Goal: Transaction & Acquisition: Purchase product/service

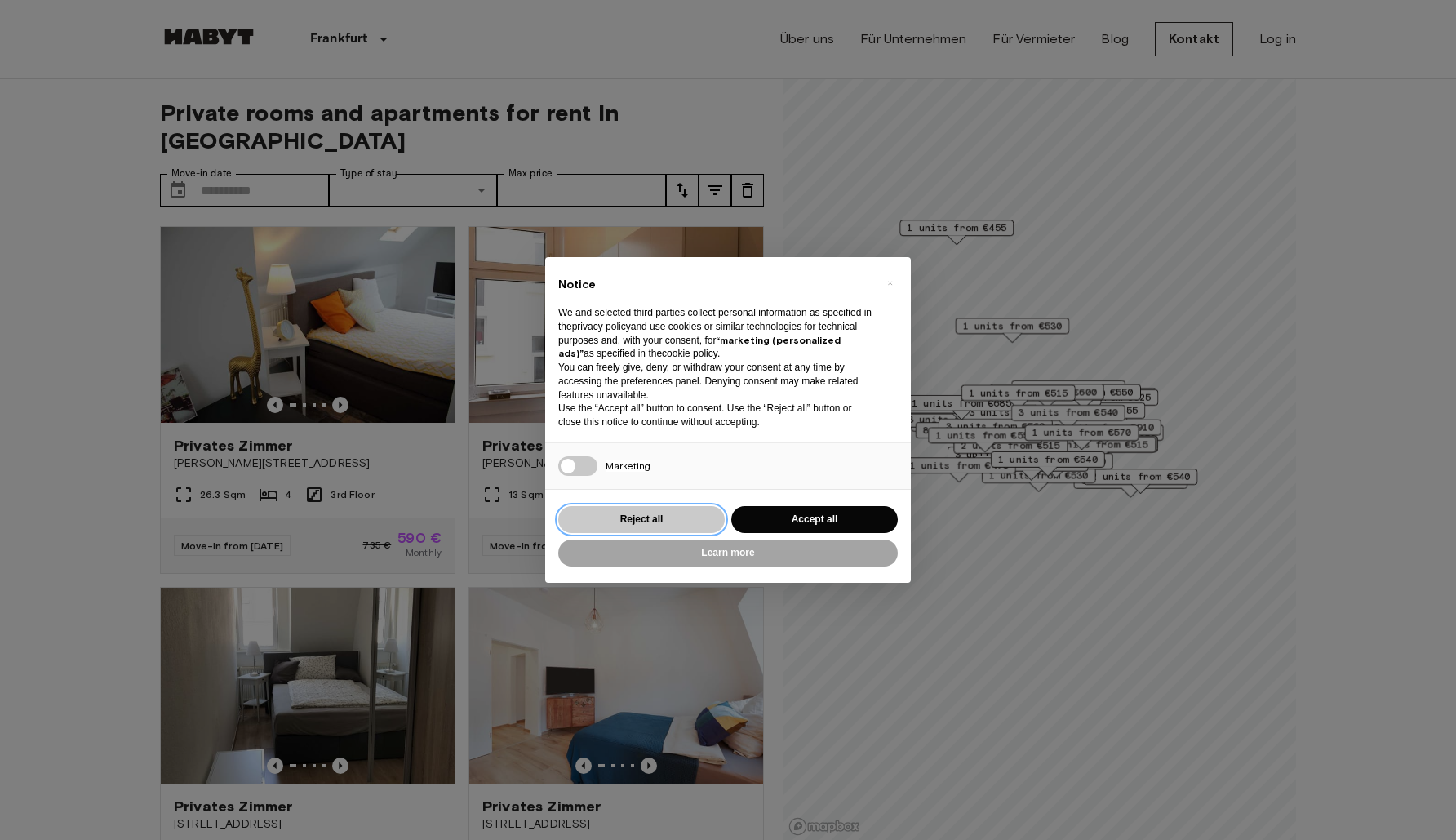
click at [692, 513] on button "Reject all" at bounding box center [641, 519] width 167 height 26
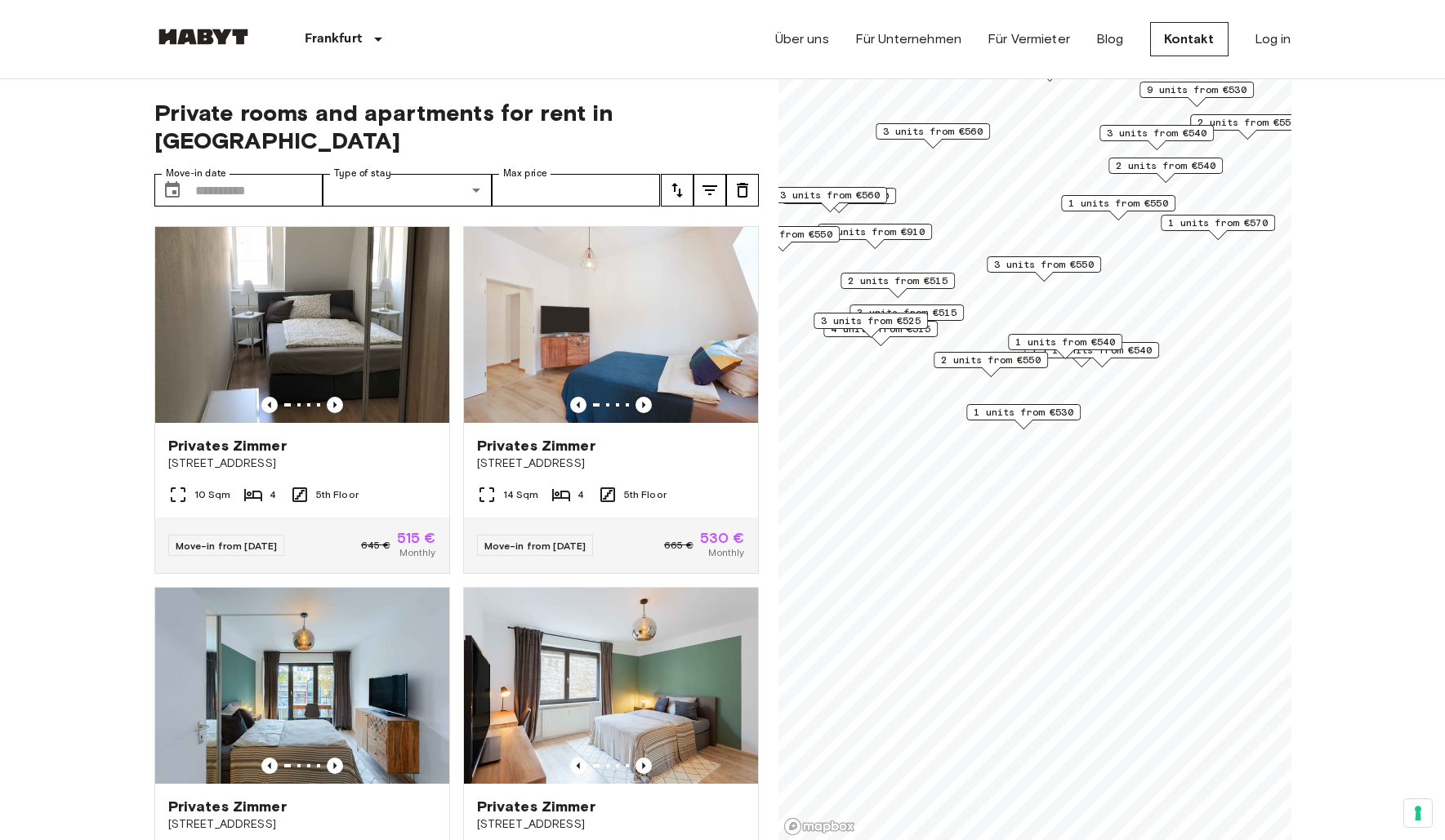
click at [953, 312] on span "3 units from €515" at bounding box center [907, 313] width 100 height 15
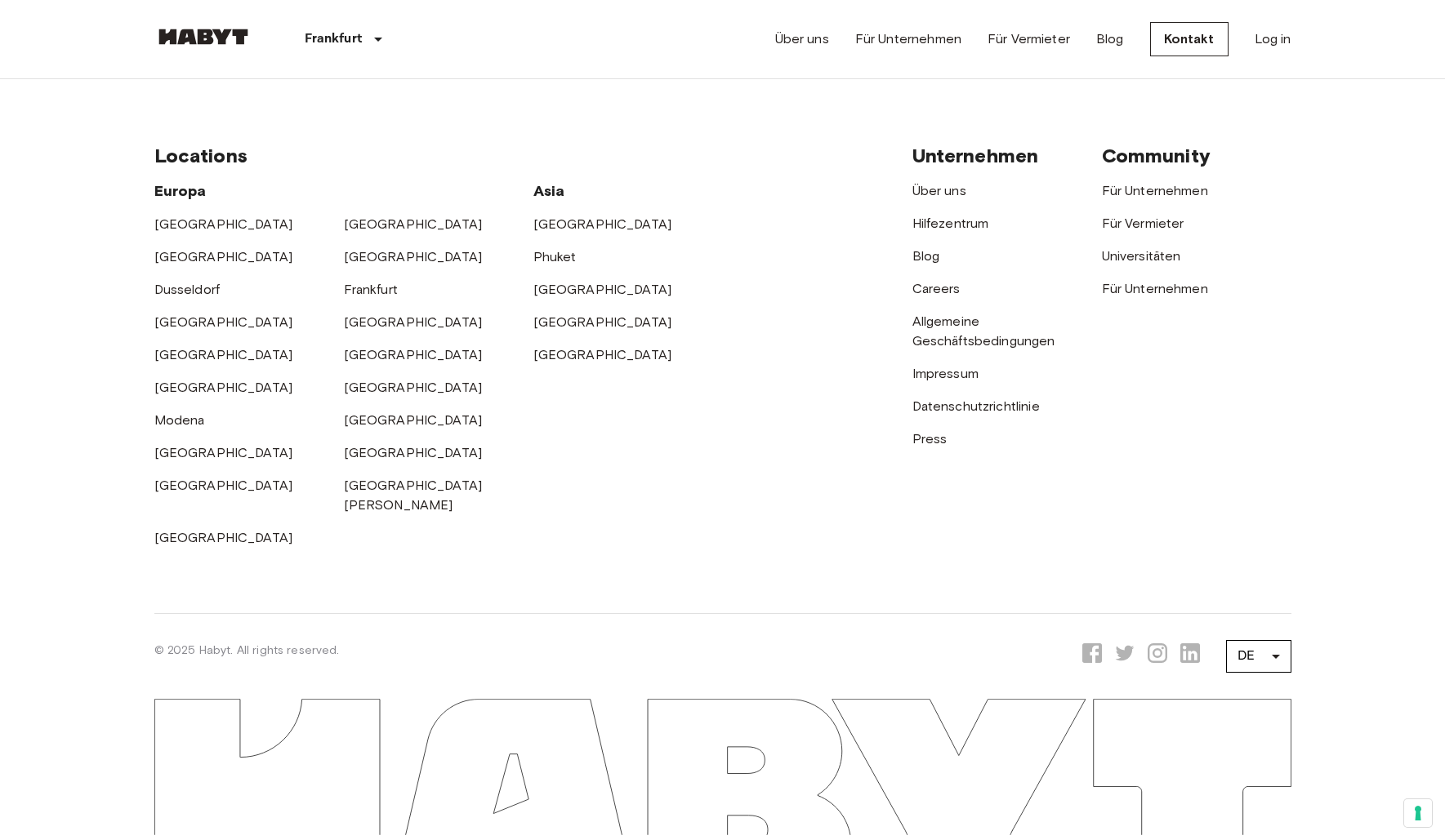
scroll to position [2659, 0]
click at [361, 218] on link "[GEOGRAPHIC_DATA]" at bounding box center [413, 226] width 139 height 16
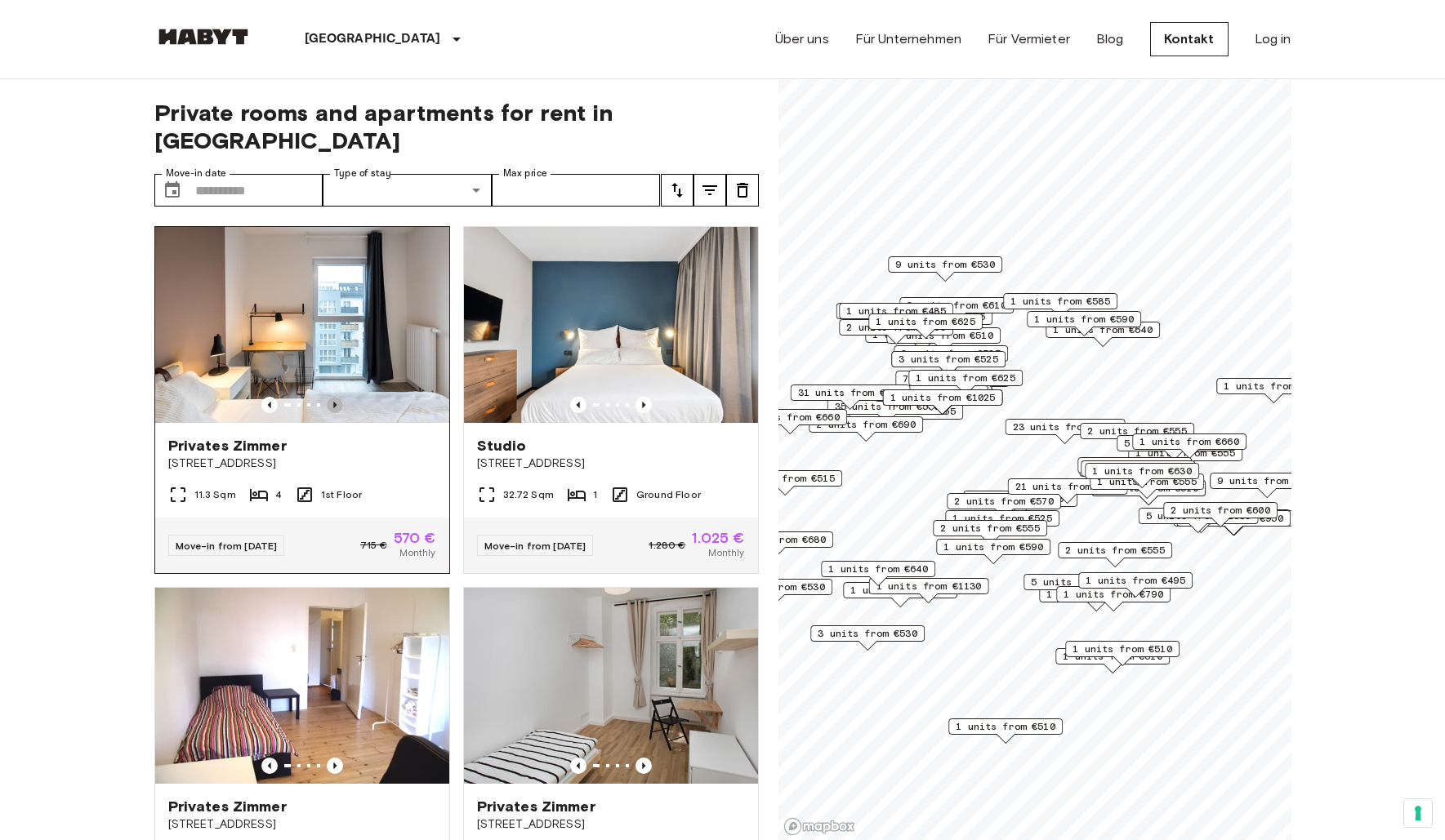
click at [327, 397] on icon "Previous image" at bounding box center [335, 405] width 16 height 16
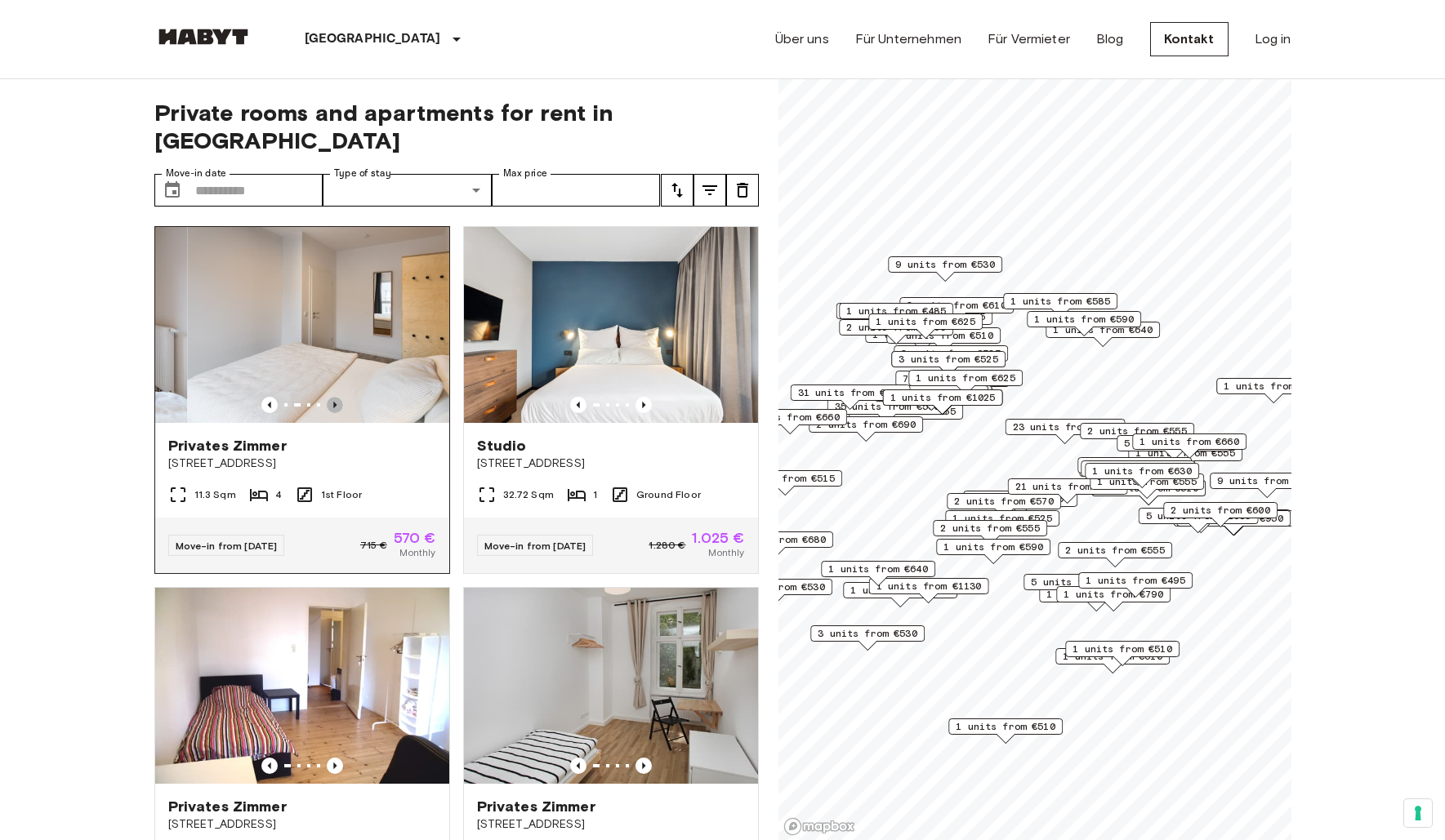
click at [327, 397] on icon "Previous image" at bounding box center [335, 405] width 16 height 16
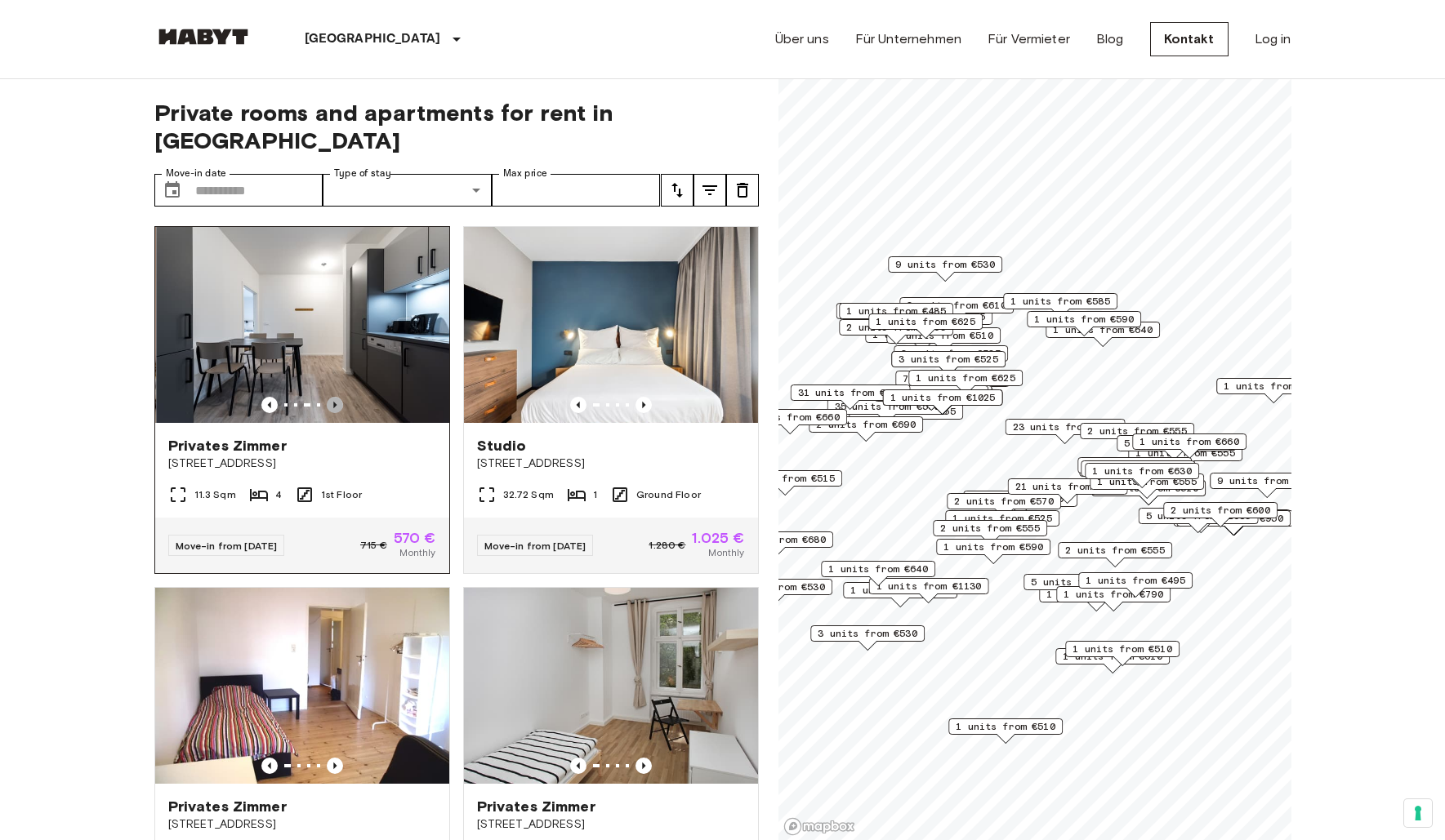
click at [327, 397] on icon "Previous image" at bounding box center [335, 405] width 16 height 16
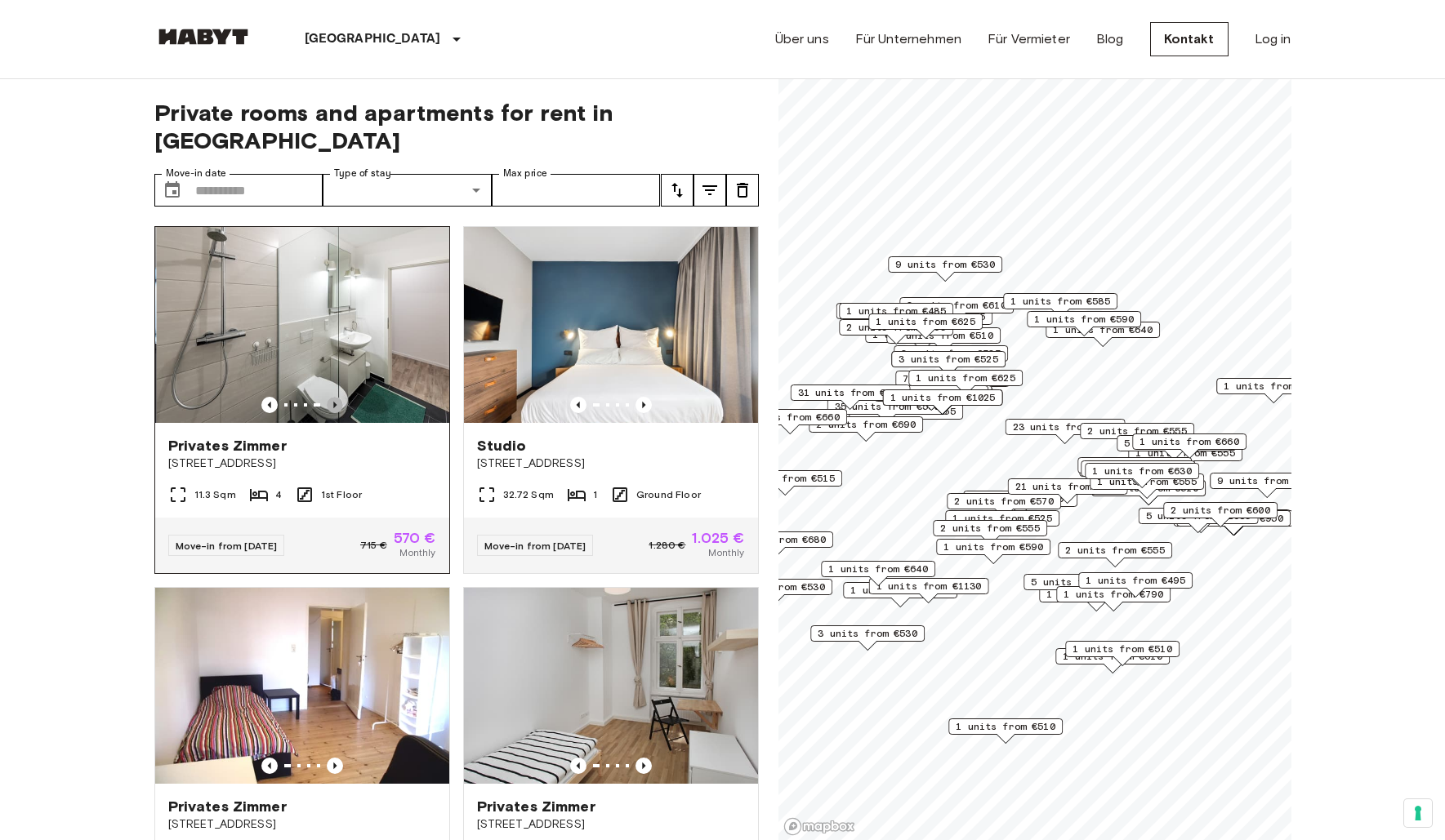
click at [327, 397] on icon "Previous image" at bounding box center [335, 405] width 16 height 16
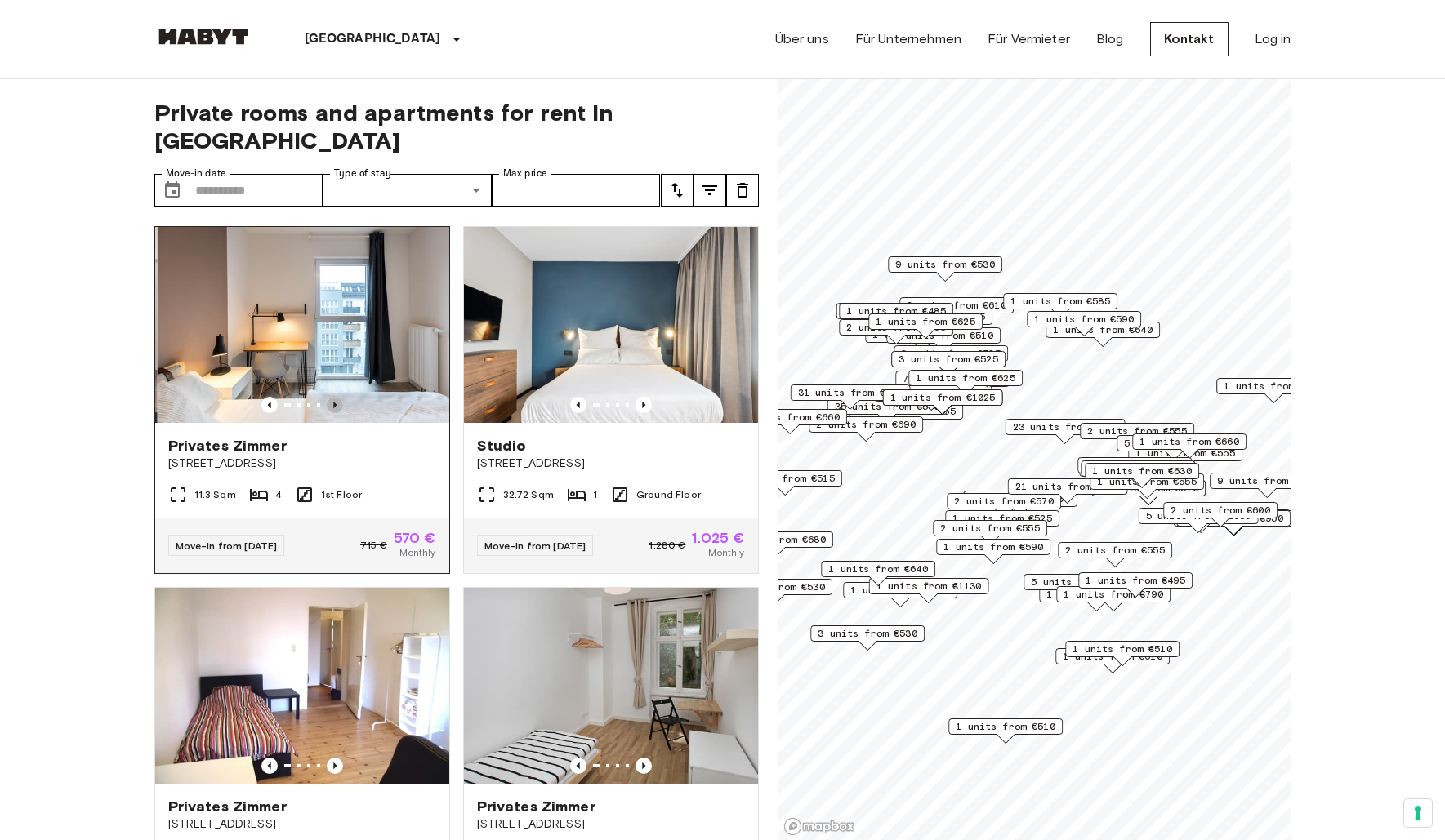
click at [329, 397] on icon "Previous image" at bounding box center [335, 405] width 16 height 16
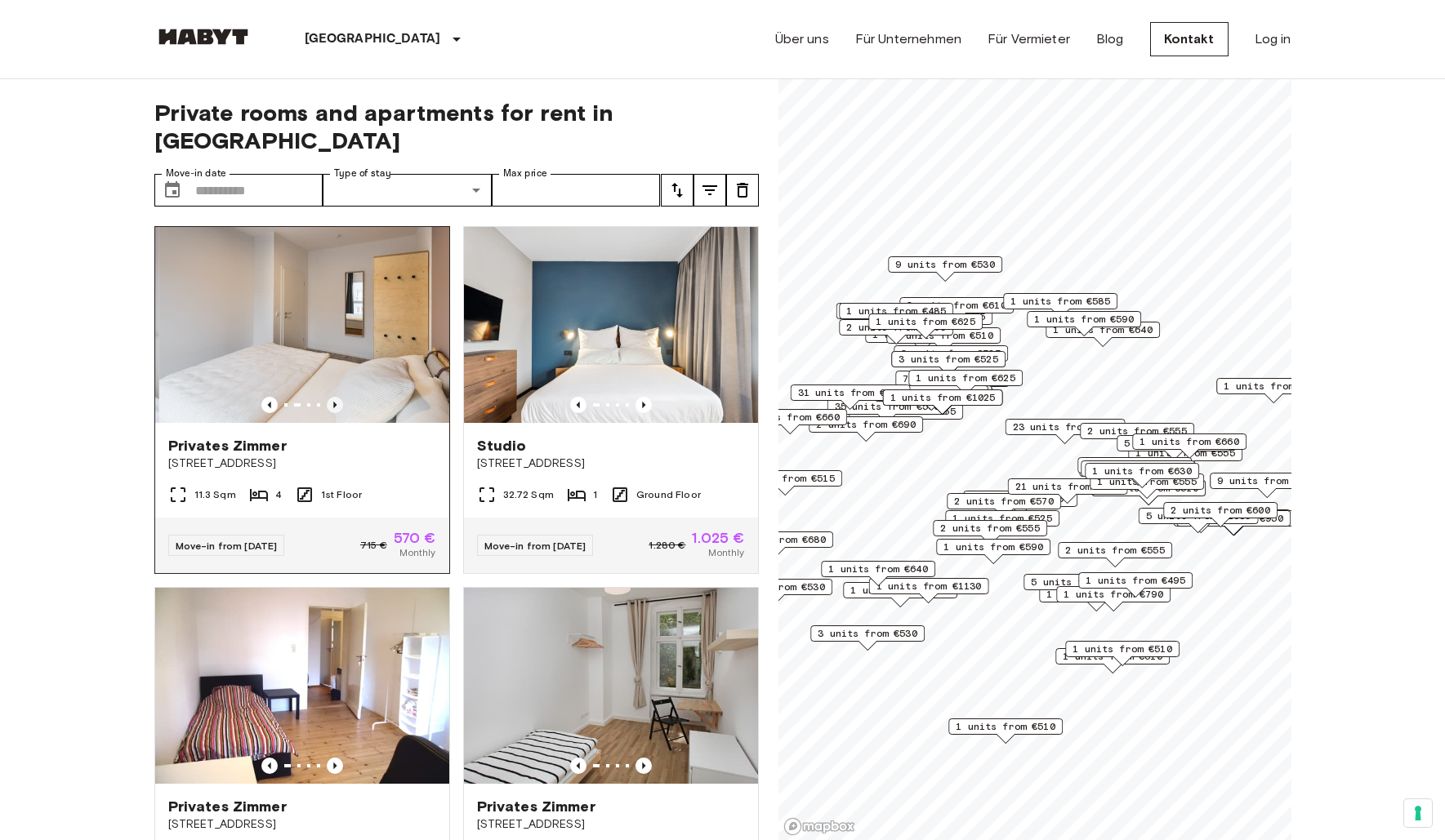
click at [329, 397] on icon "Previous image" at bounding box center [335, 405] width 16 height 16
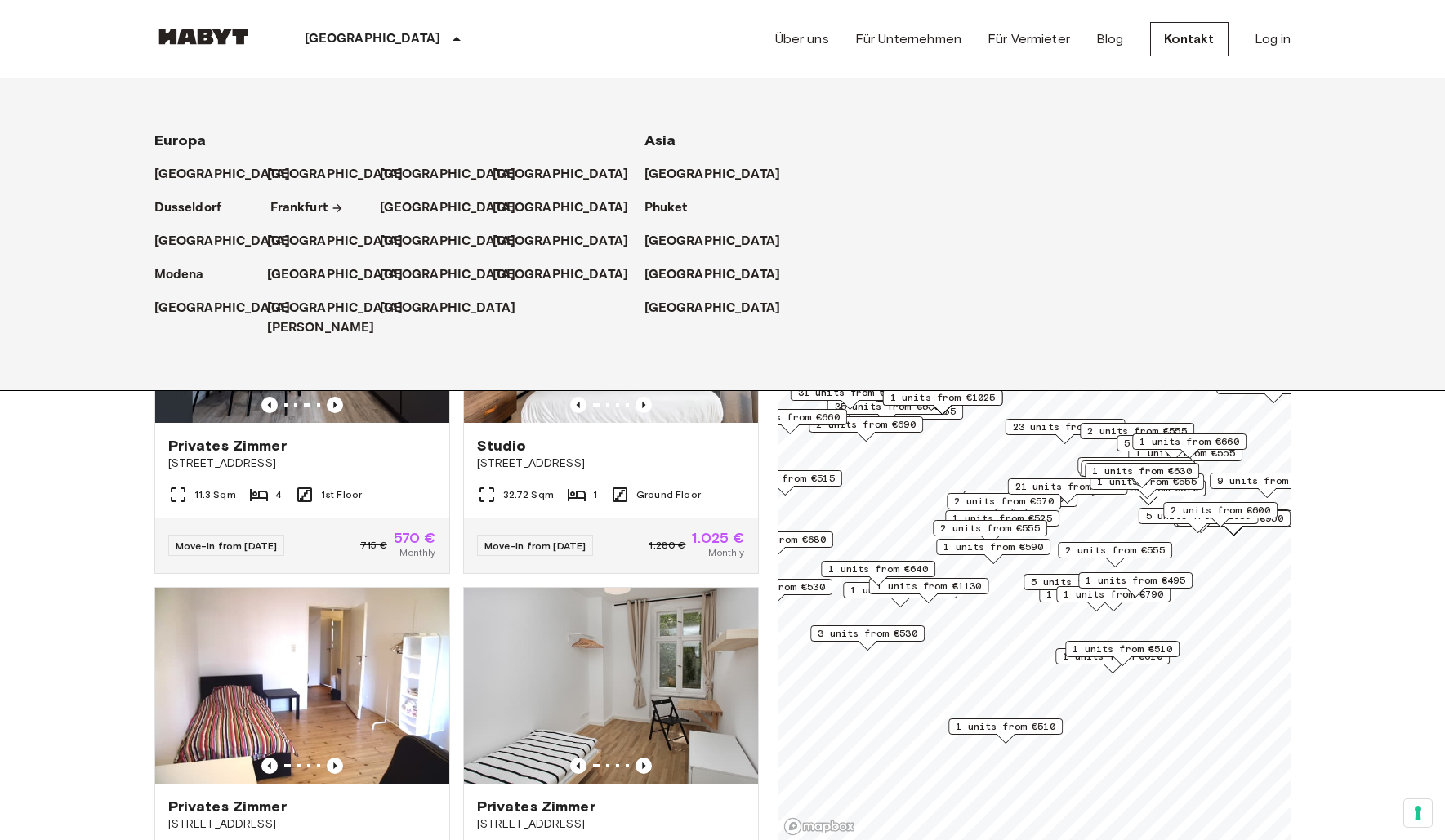
click at [298, 205] on p "Frankfurt" at bounding box center [299, 208] width 57 height 19
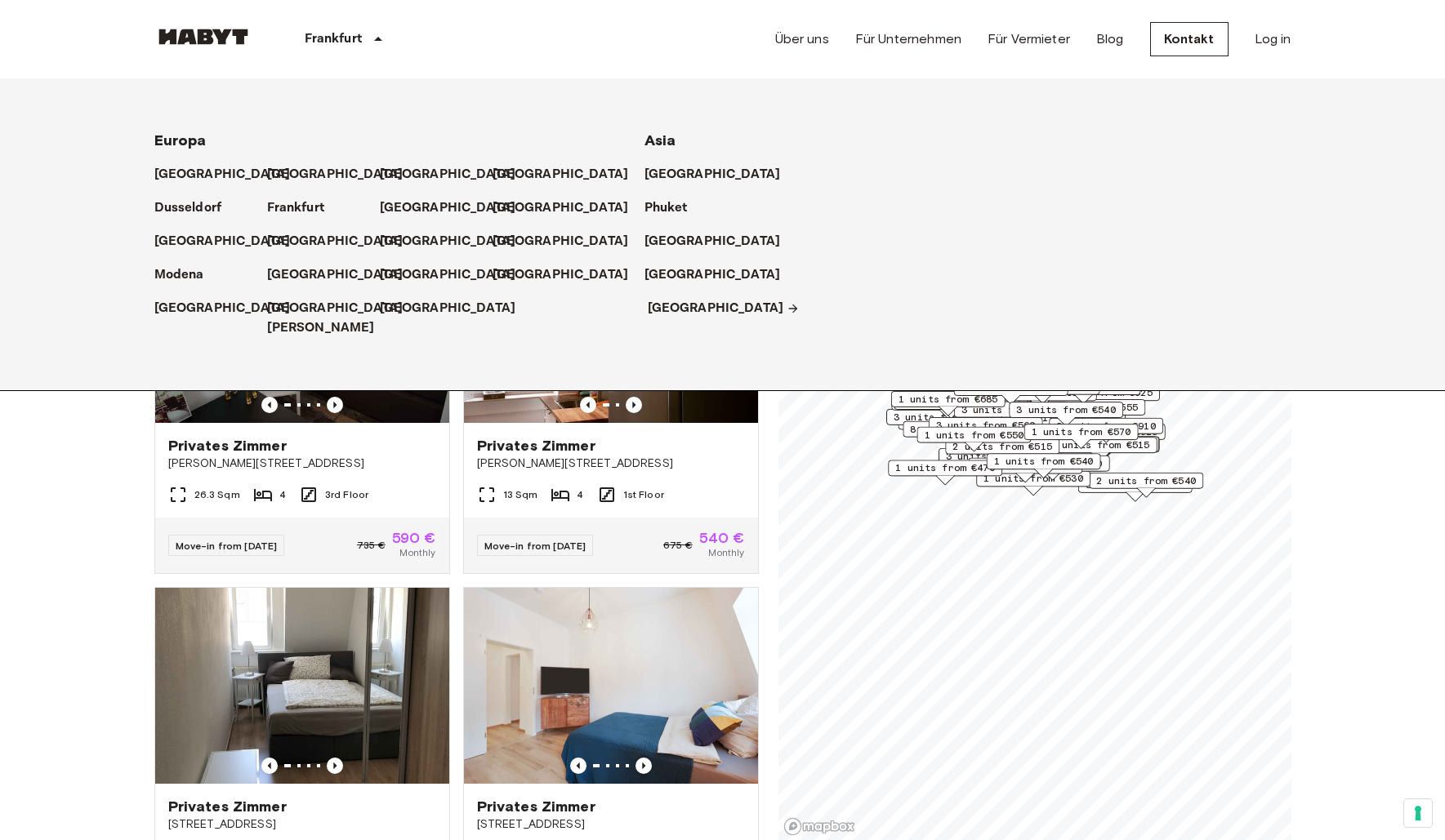
click at [659, 307] on p "[GEOGRAPHIC_DATA]" at bounding box center [716, 308] width 136 height 19
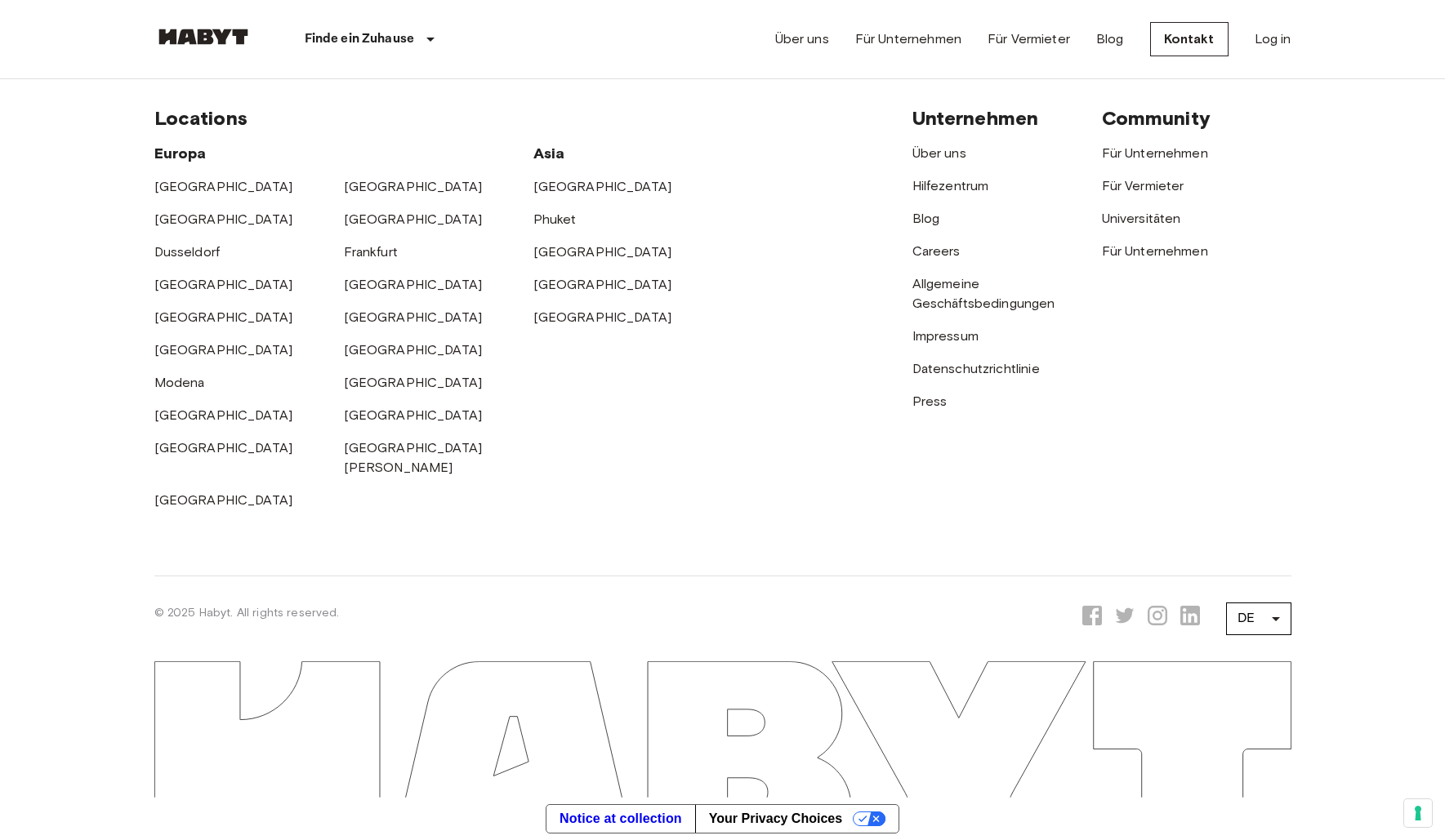
scroll to position [4644, 0]
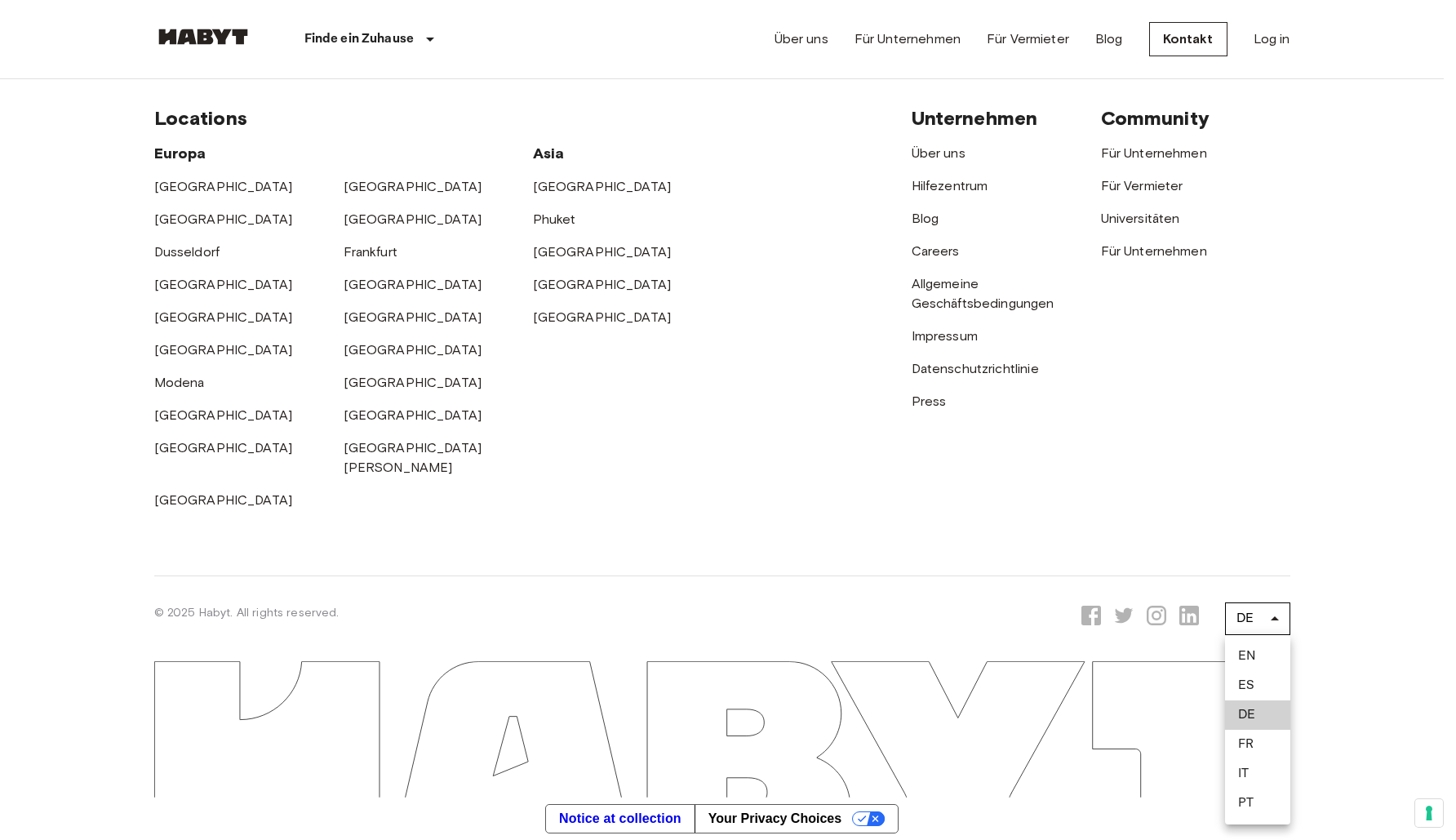
click at [1257, 655] on li "EN" at bounding box center [1257, 655] width 65 height 29
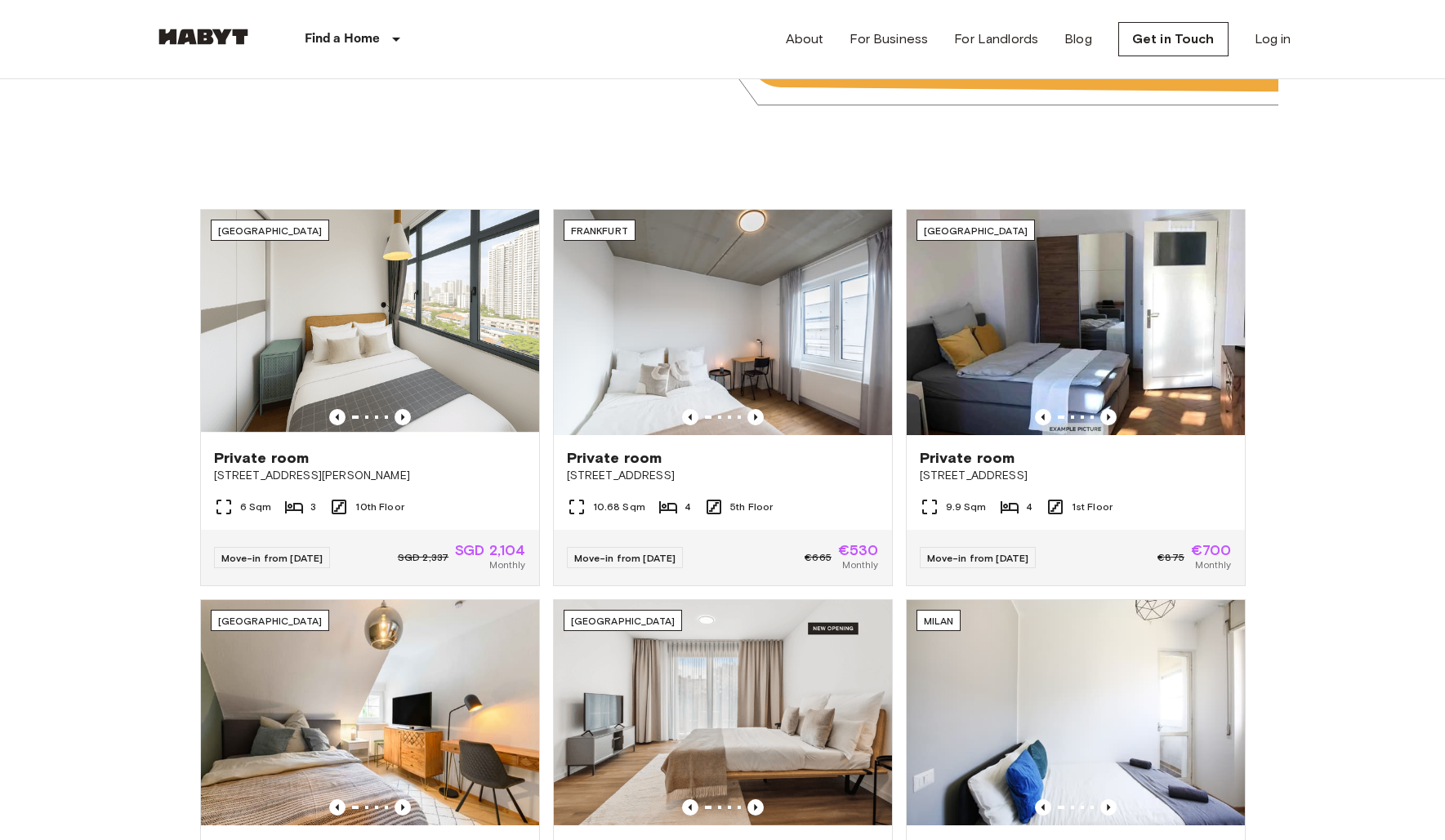
scroll to position [500, 0]
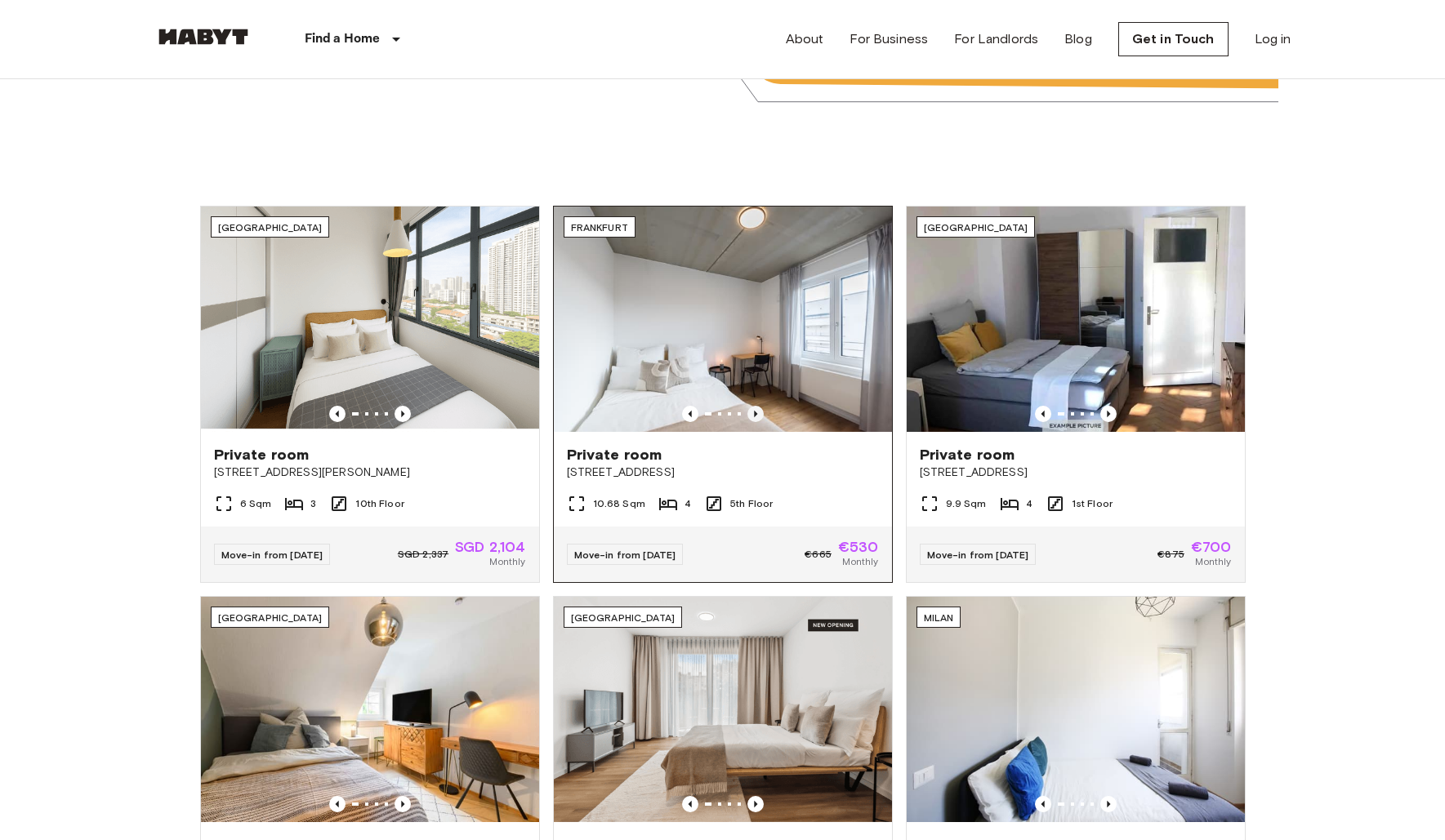
click at [759, 420] on icon "Previous image" at bounding box center [756, 413] width 16 height 16
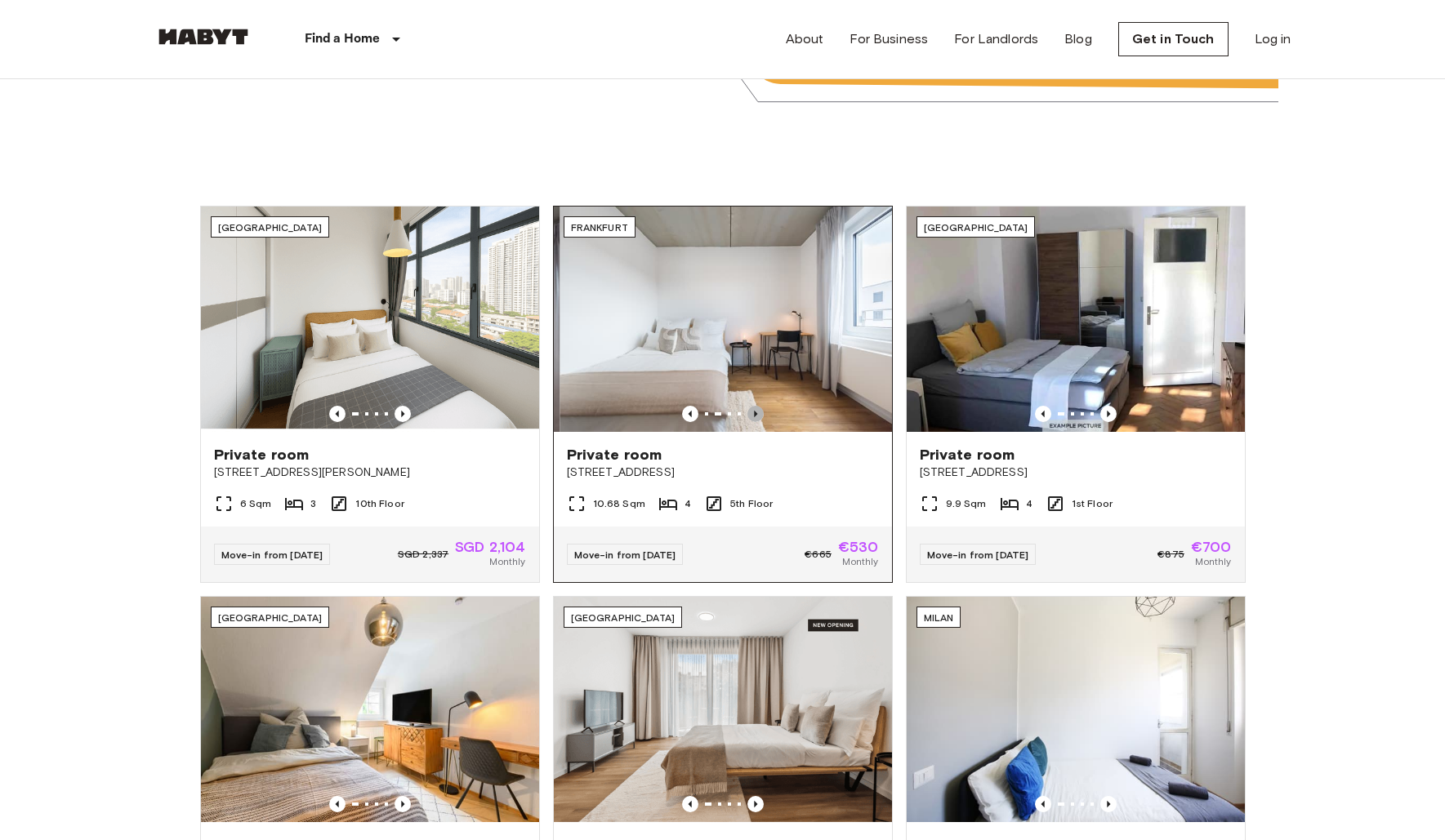
click at [759, 420] on icon "Previous image" at bounding box center [756, 413] width 16 height 16
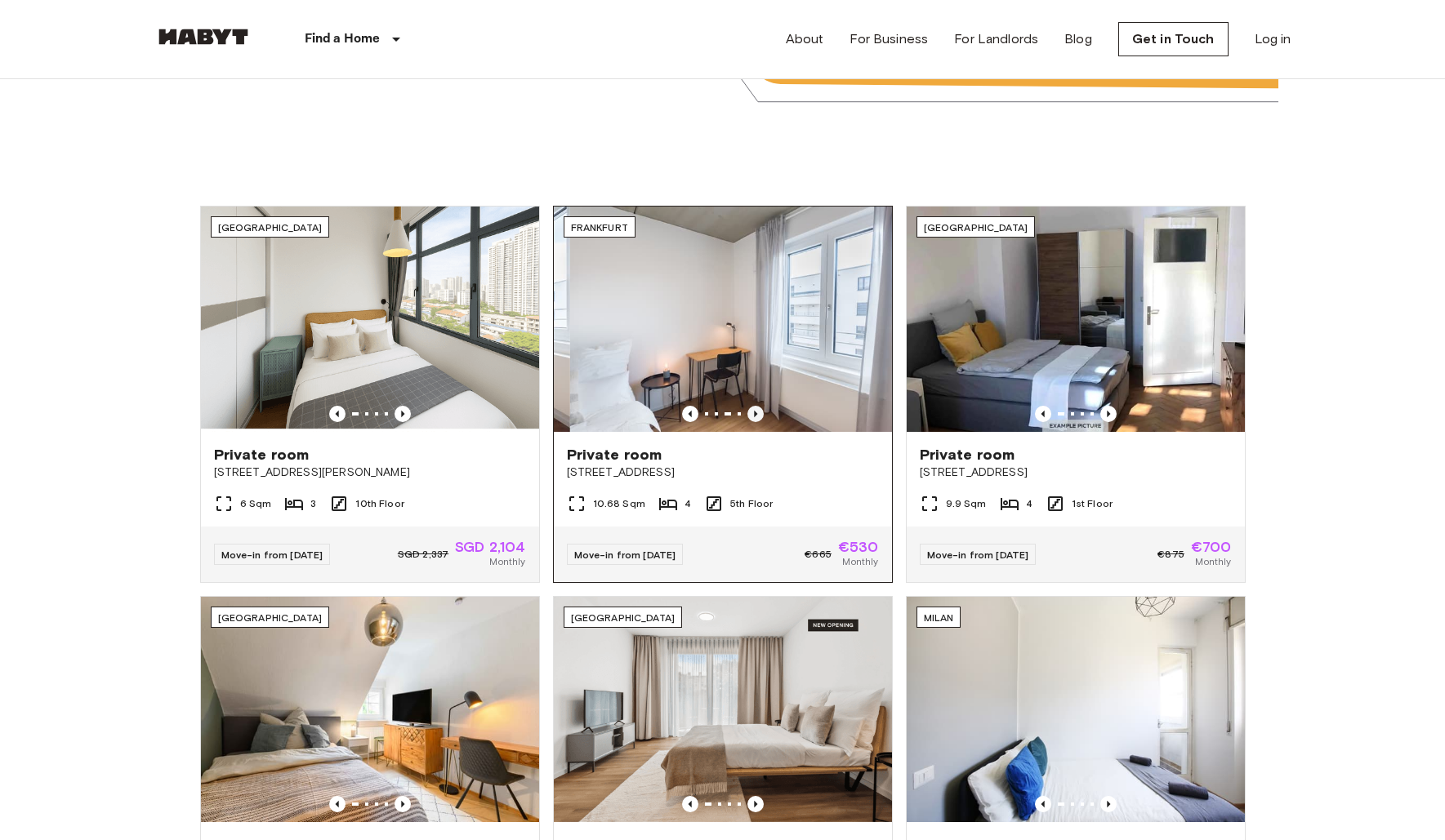
click at [759, 420] on icon "Previous image" at bounding box center [756, 413] width 16 height 16
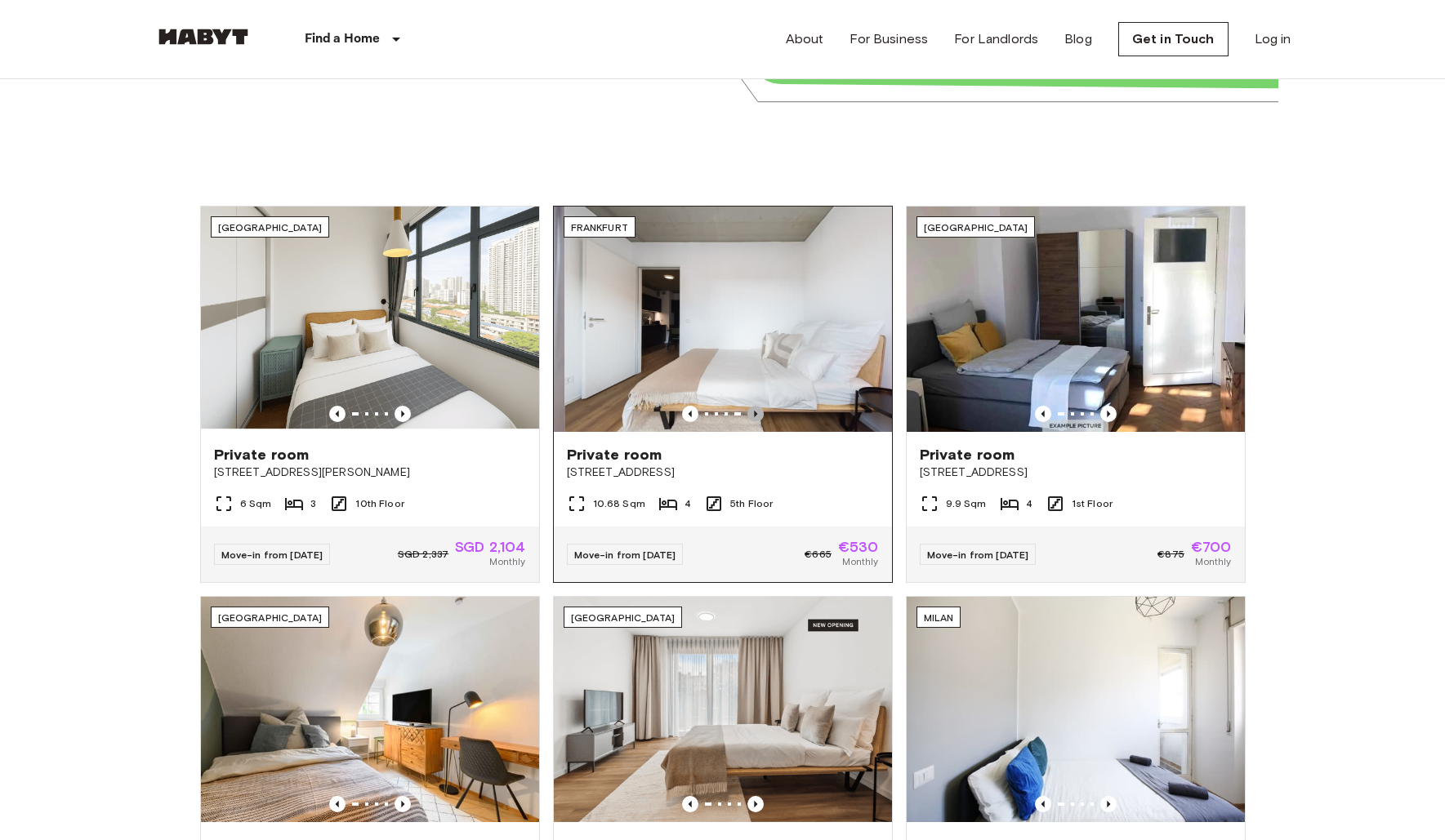
click at [759, 420] on icon "Previous image" at bounding box center [756, 413] width 16 height 16
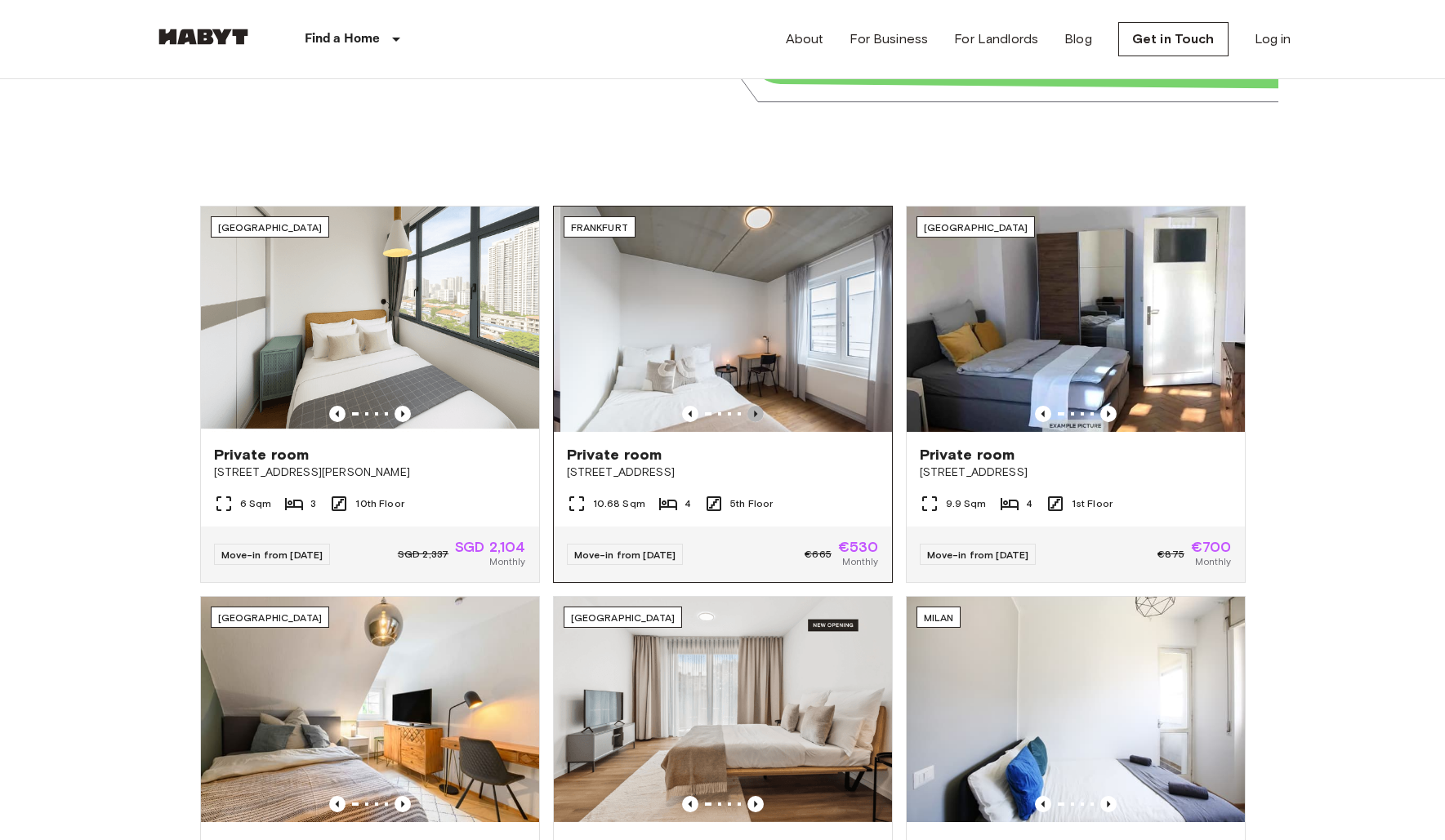
click at [759, 420] on icon "Previous image" at bounding box center [756, 413] width 16 height 16
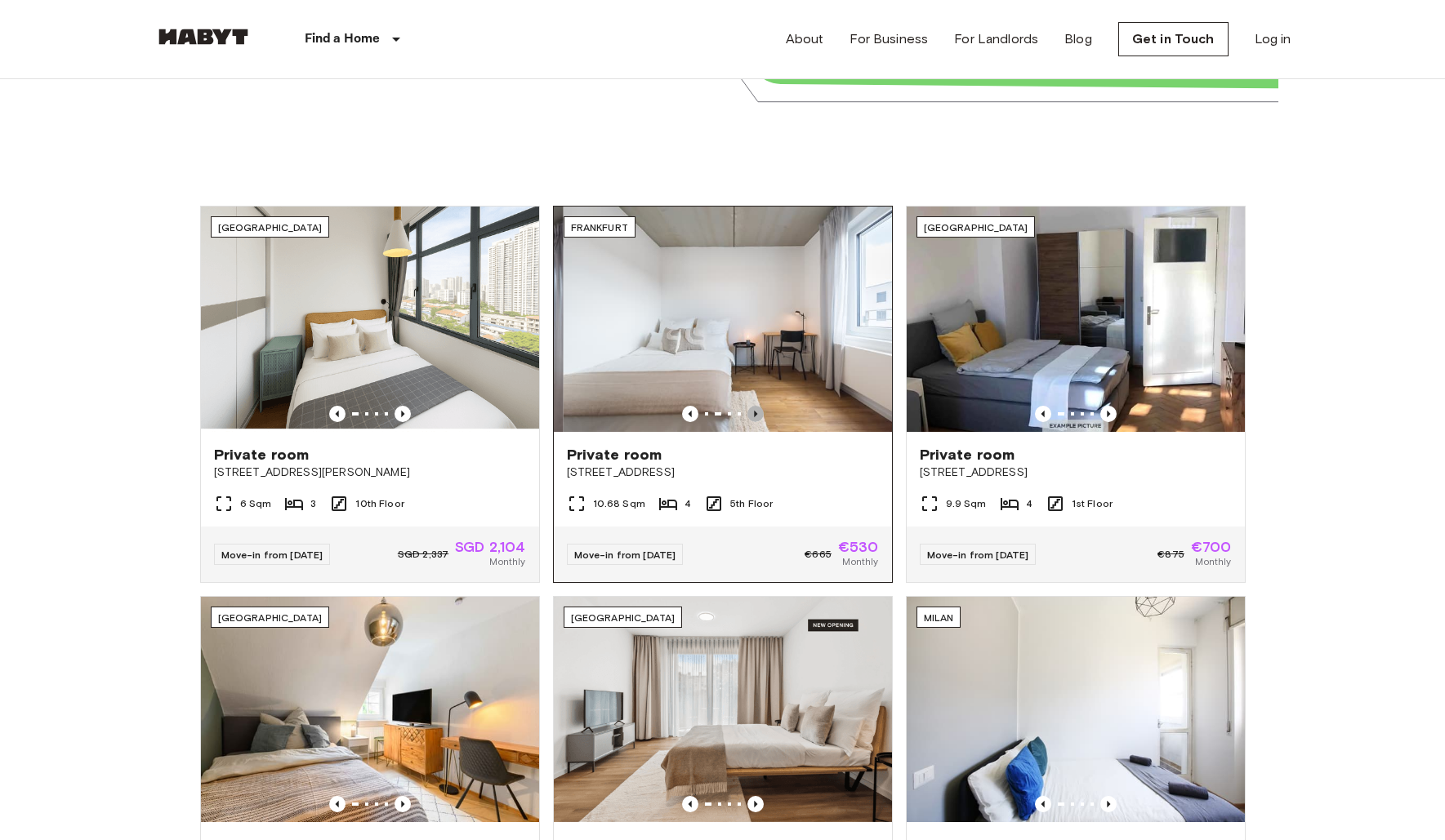
click at [759, 420] on icon "Previous image" at bounding box center [756, 413] width 16 height 16
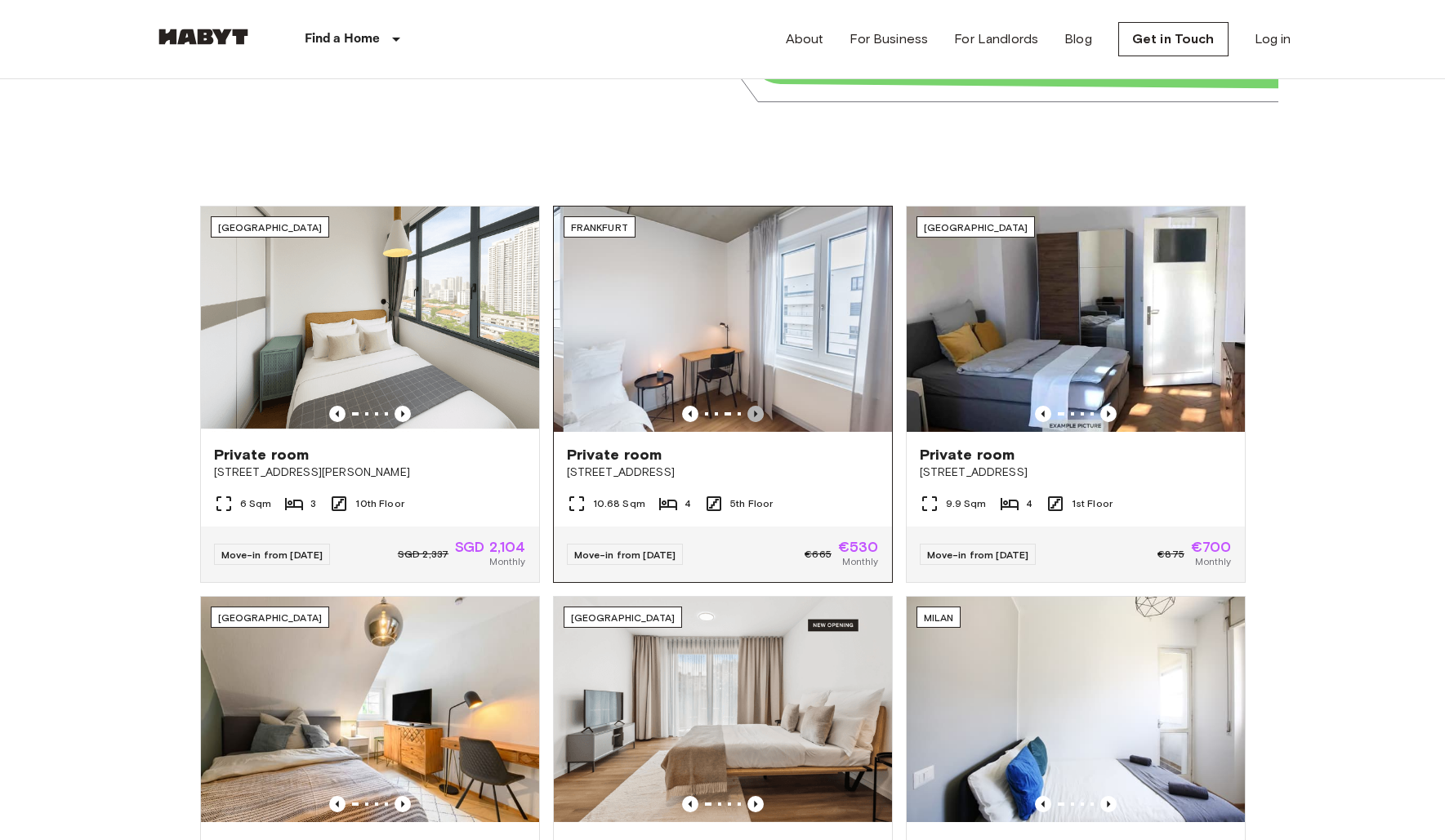
click at [759, 420] on icon "Previous image" at bounding box center [756, 413] width 16 height 16
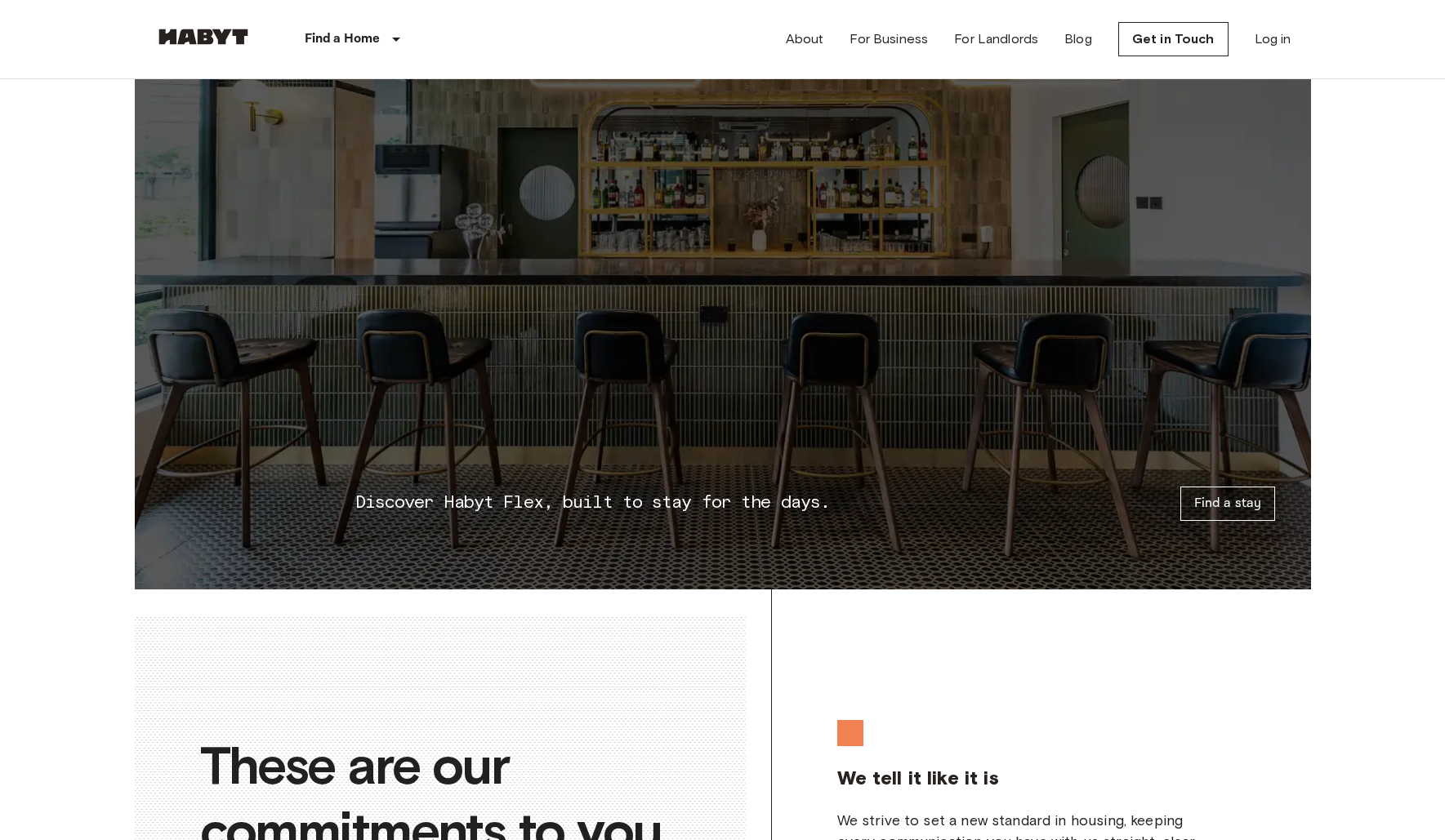
scroll to position [2656, 0]
